Goal: Information Seeking & Learning: Learn about a topic

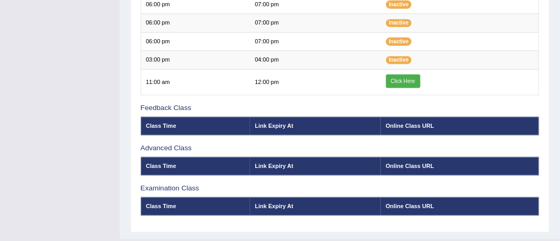
scroll to position [438, 0]
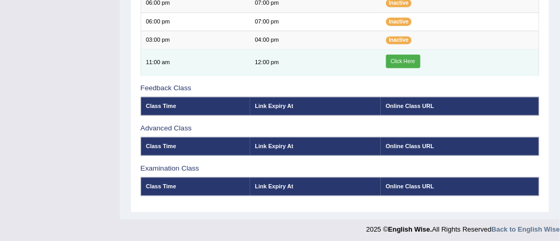
click at [292, 58] on td "12:00 pm" at bounding box center [315, 63] width 131 height 26
click at [413, 56] on link "Click Here" at bounding box center [403, 62] width 34 height 14
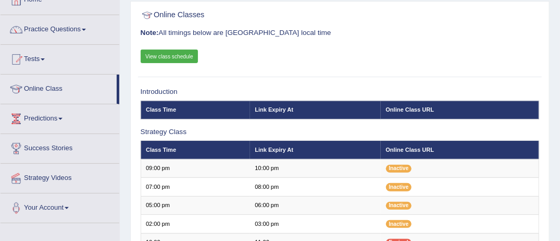
scroll to position [83, 0]
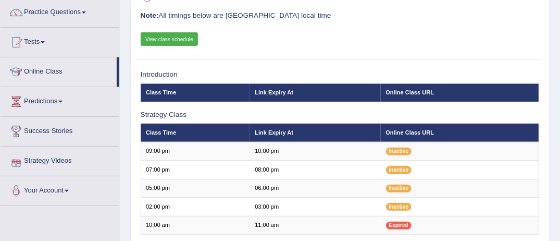
click at [61, 161] on link "Strategy Videos" at bounding box center [60, 159] width 119 height 26
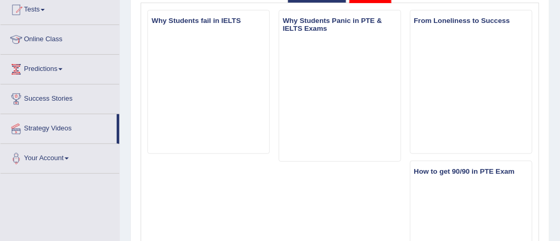
scroll to position [125, 0]
